Goal: Check status: Check status

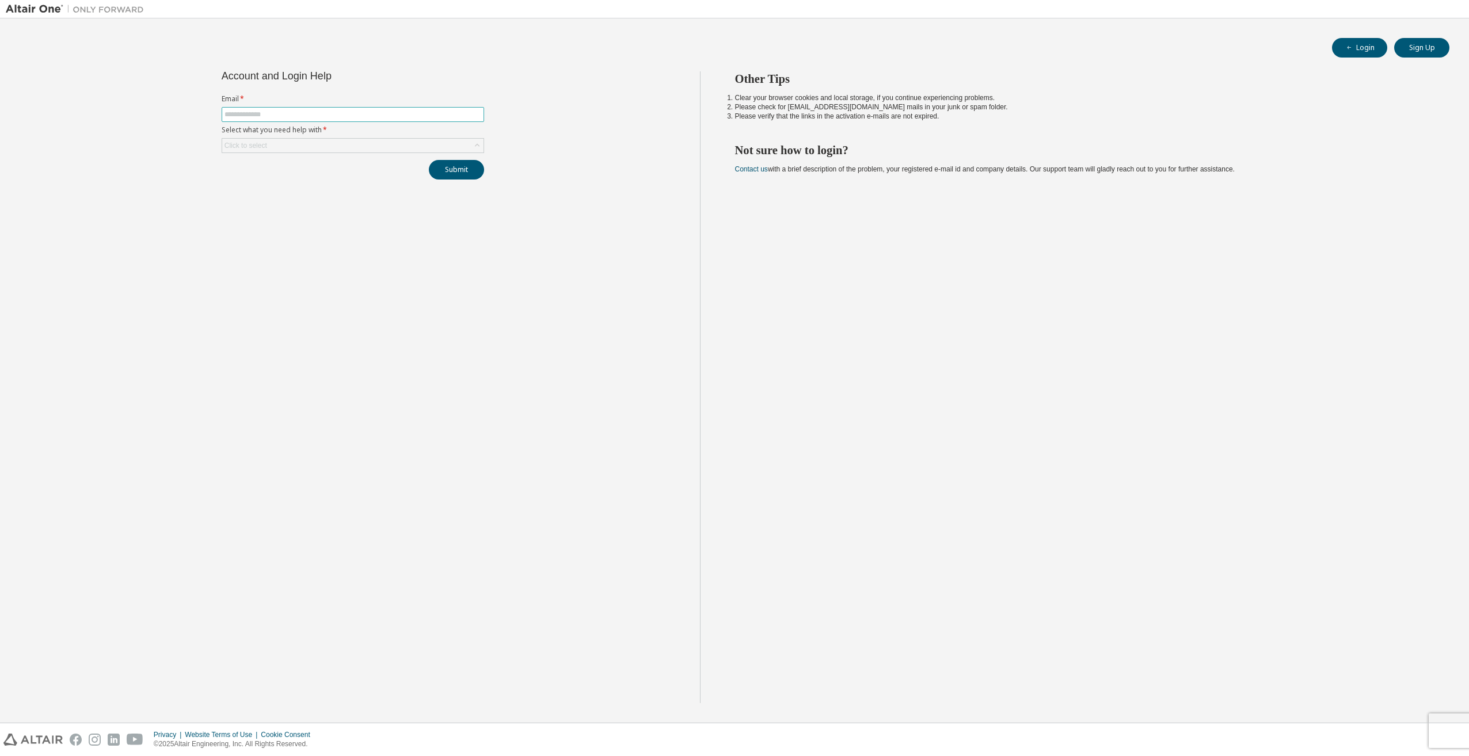
click at [257, 113] on input "text" at bounding box center [352, 114] width 257 height 9
type input "**********"
click at [272, 144] on div "Click to select" at bounding box center [352, 146] width 261 height 14
click at [275, 184] on li "I forgot my password" at bounding box center [352, 177] width 259 height 15
click at [465, 172] on button "Submit" at bounding box center [456, 170] width 55 height 20
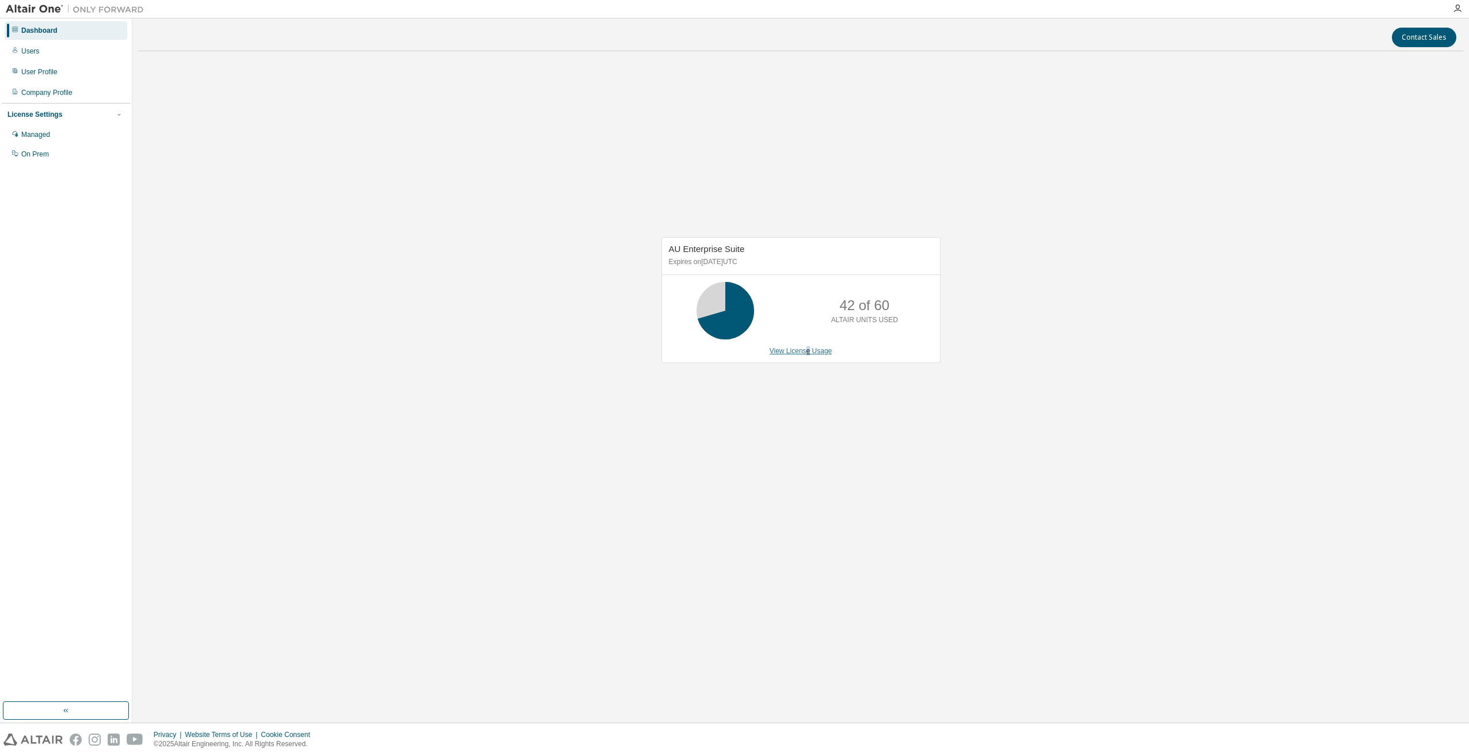
click at [809, 350] on link "View License Usage" at bounding box center [801, 351] width 63 height 8
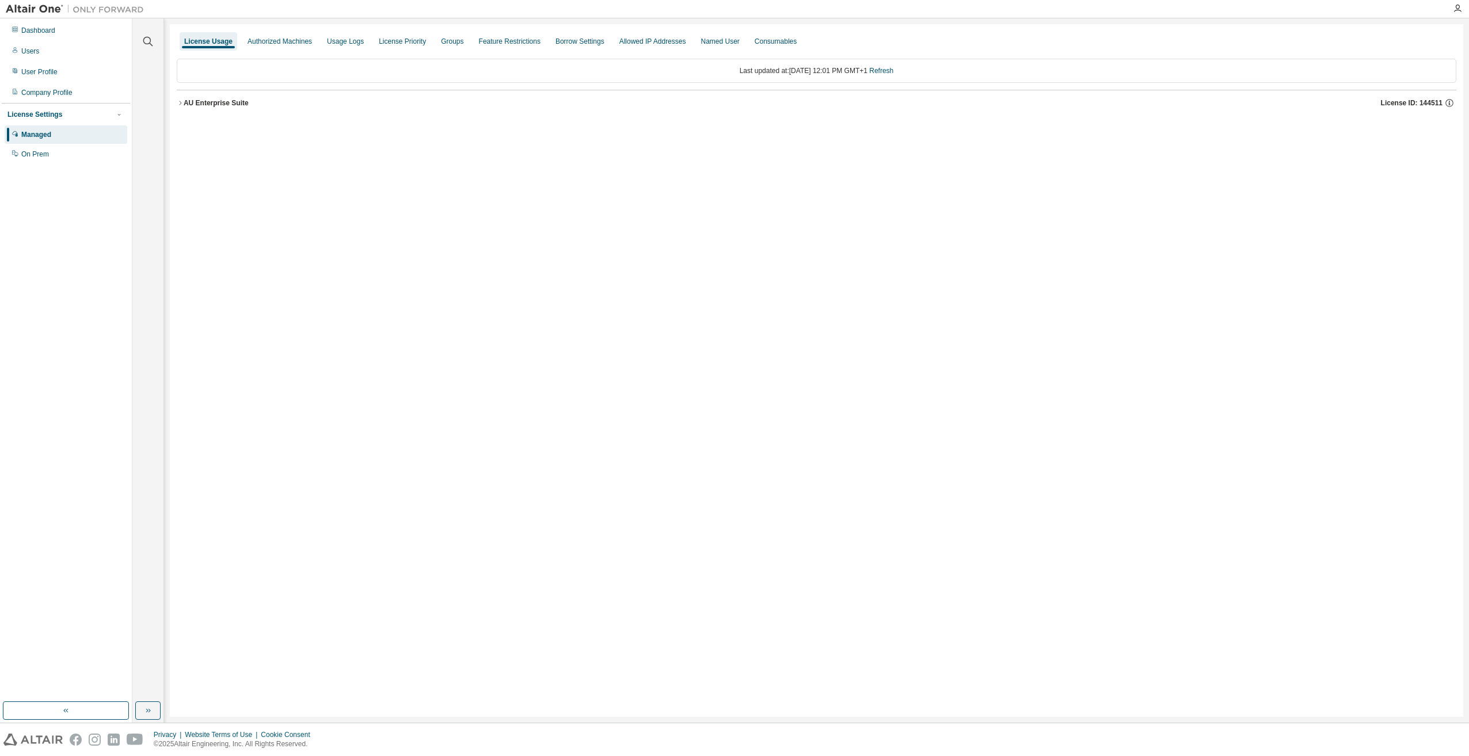
click at [178, 106] on icon "button" at bounding box center [180, 103] width 7 height 7
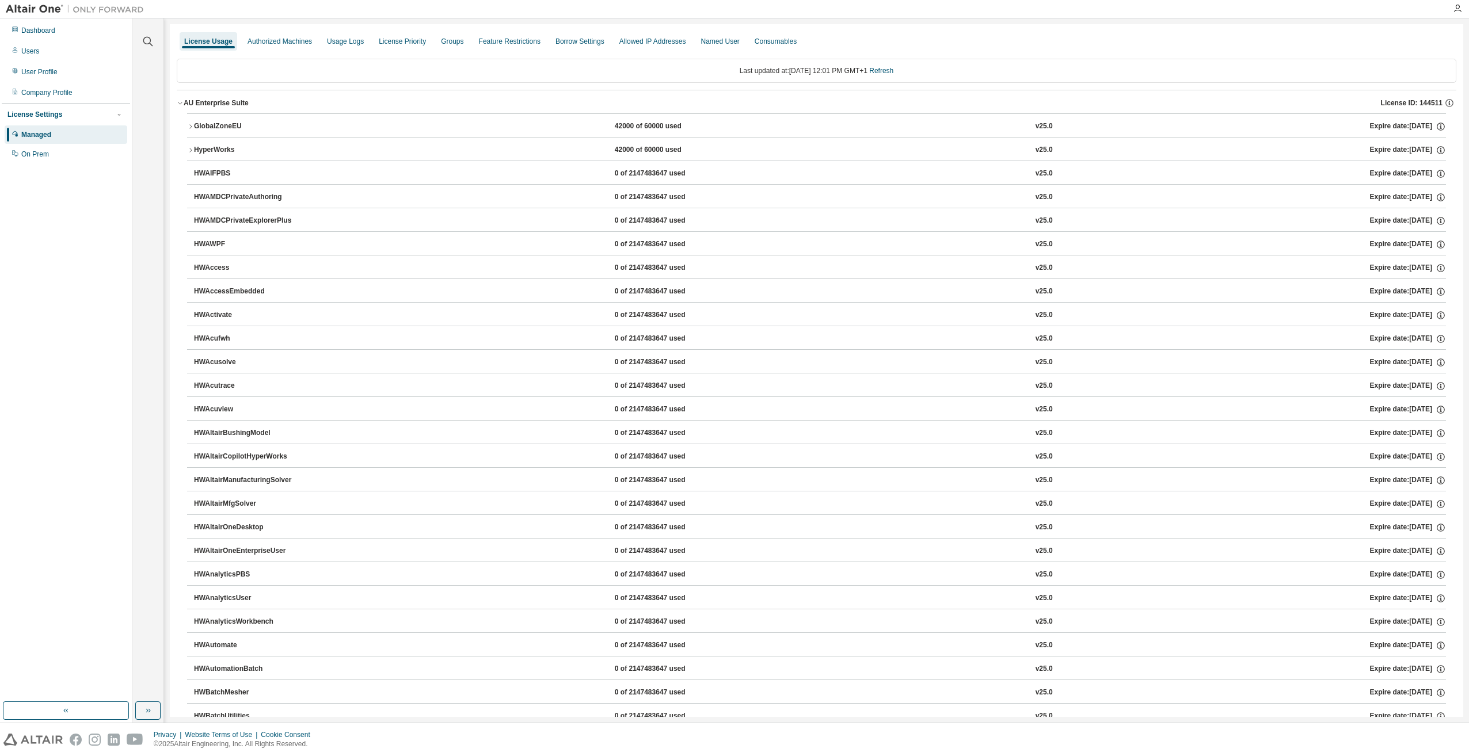
click at [188, 127] on icon "button" at bounding box center [190, 126] width 7 height 7
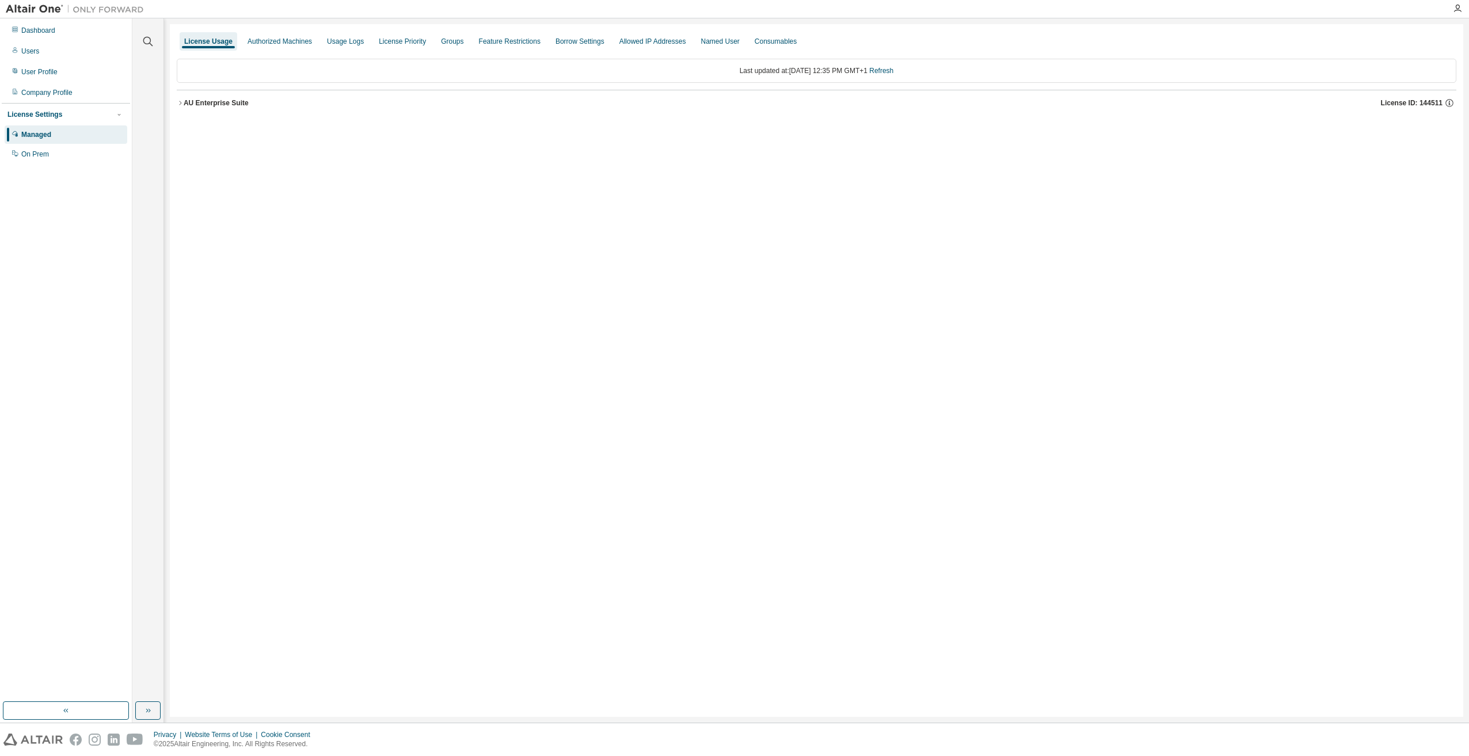
click at [177, 102] on icon "button" at bounding box center [180, 103] width 7 height 7
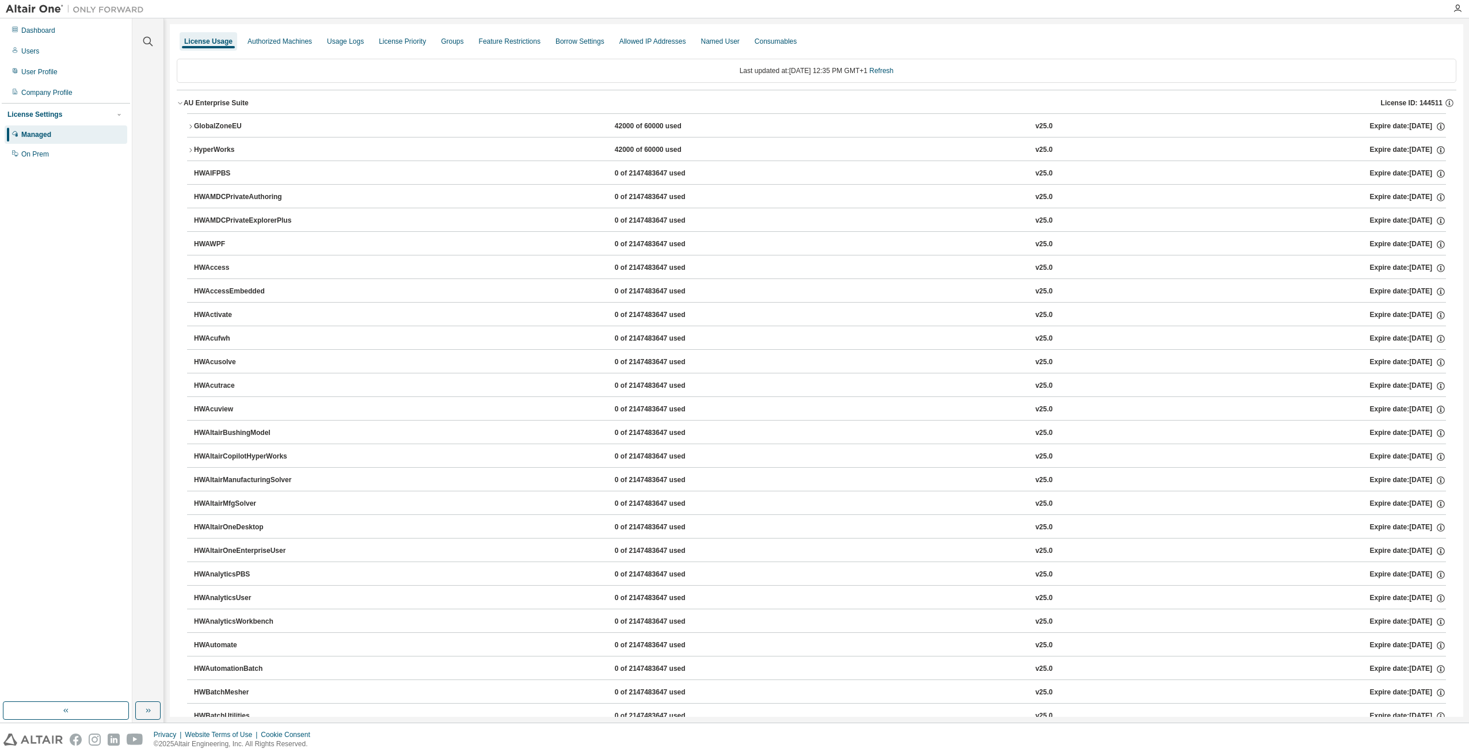
click at [189, 127] on icon "button" at bounding box center [190, 126] width 7 height 7
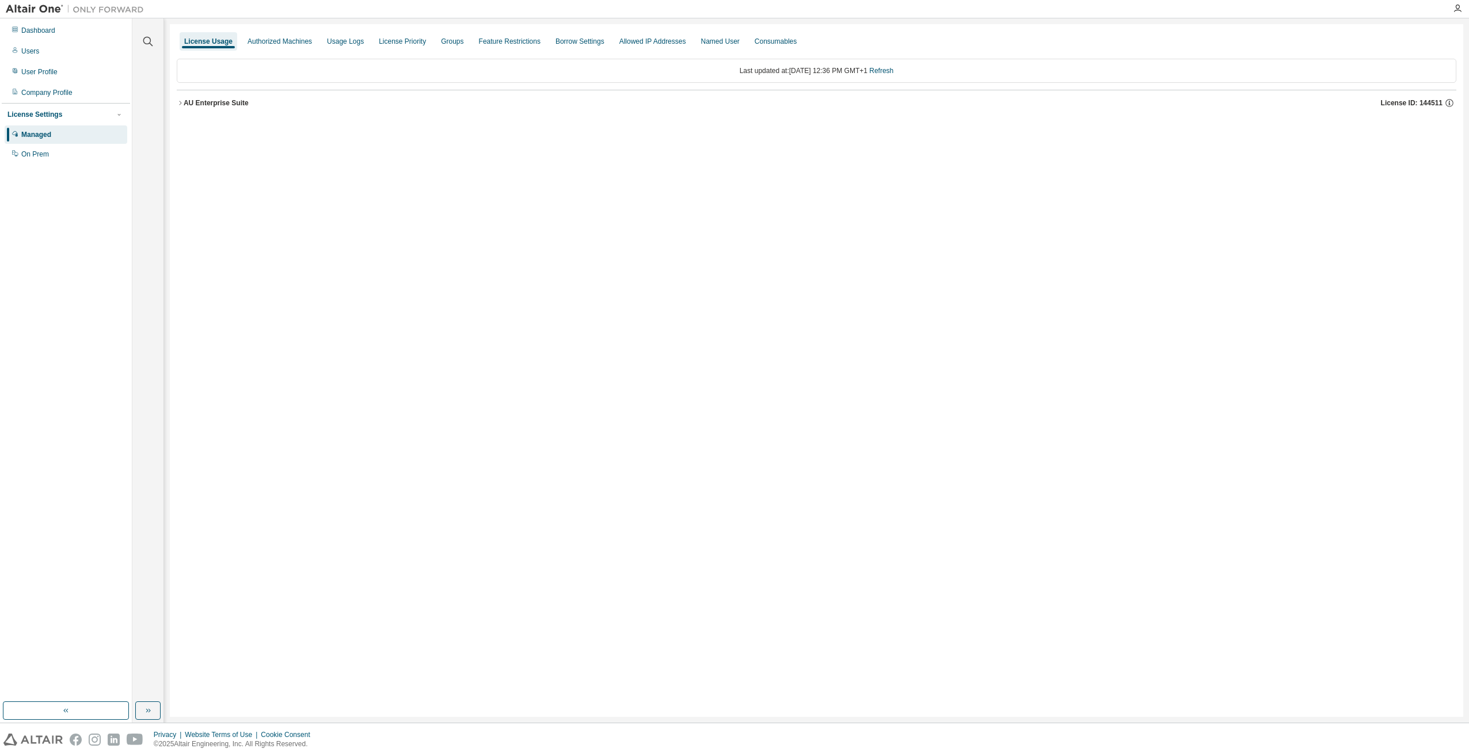
click at [182, 97] on button "AU Enterprise Suite License ID: 144511" at bounding box center [817, 102] width 1280 height 25
